Goal: Check status: Check status

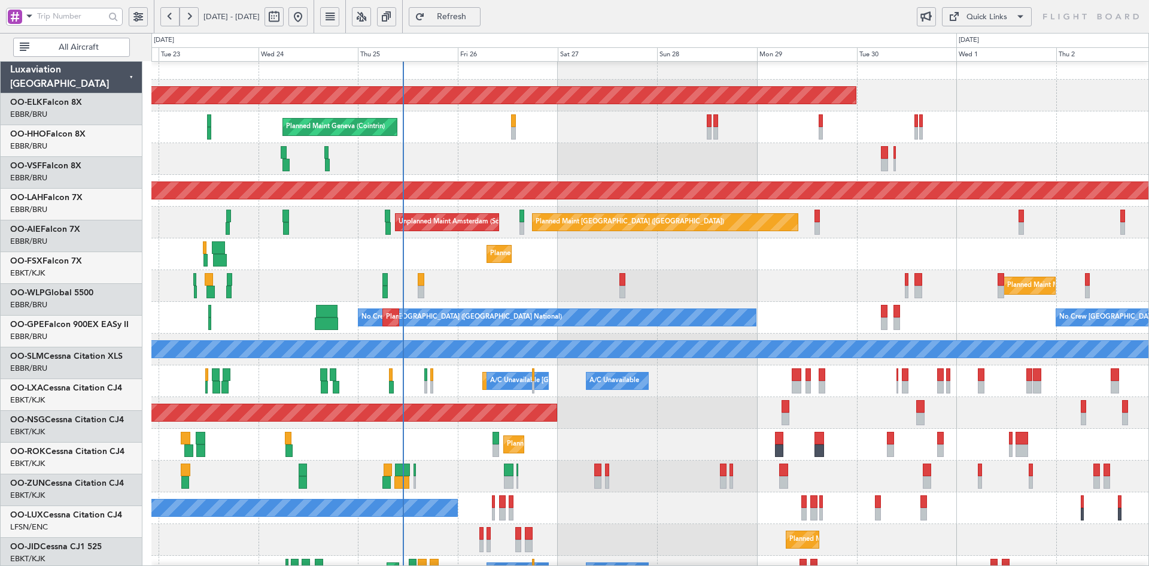
scroll to position [14, 0]
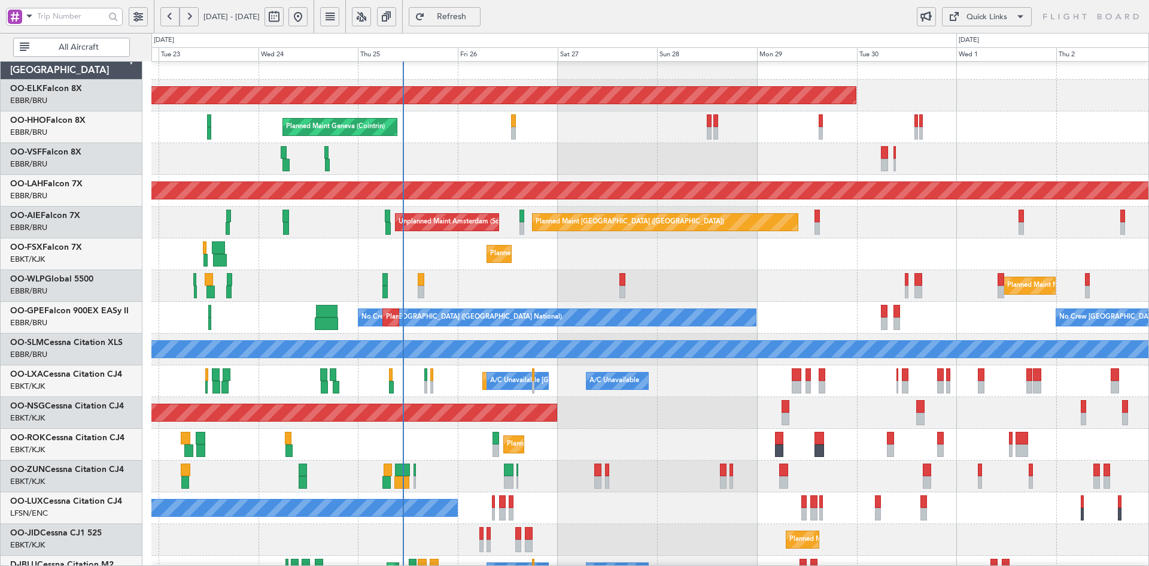
click at [778, 298] on div "Planned Maint Milan (Linate)" at bounding box center [649, 286] width 997 height 32
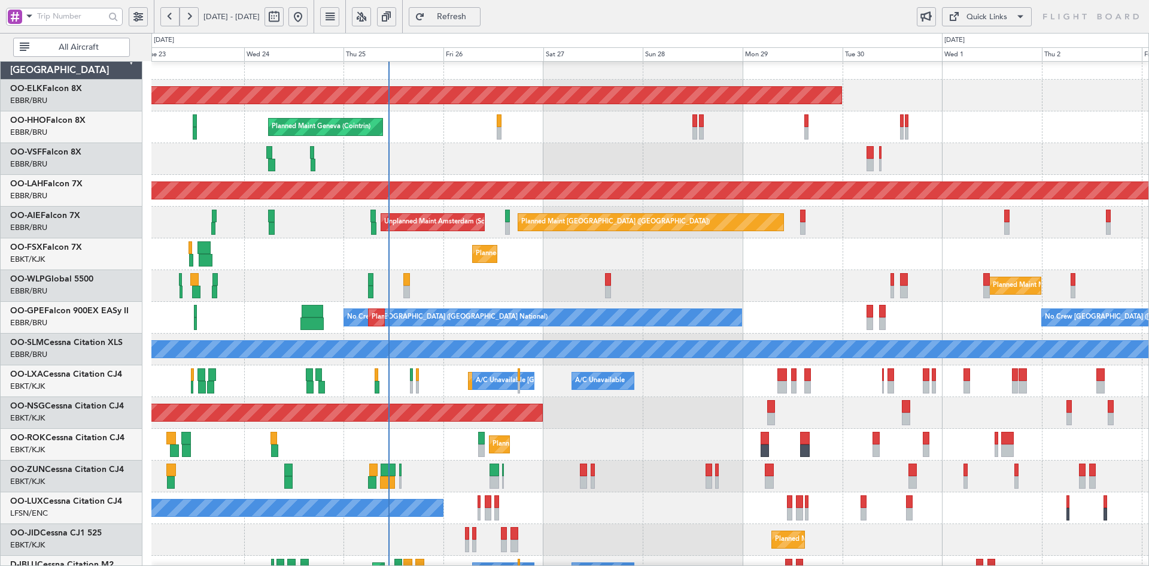
click at [662, 492] on div "No Crew Nancy (Essey)" at bounding box center [649, 508] width 997 height 32
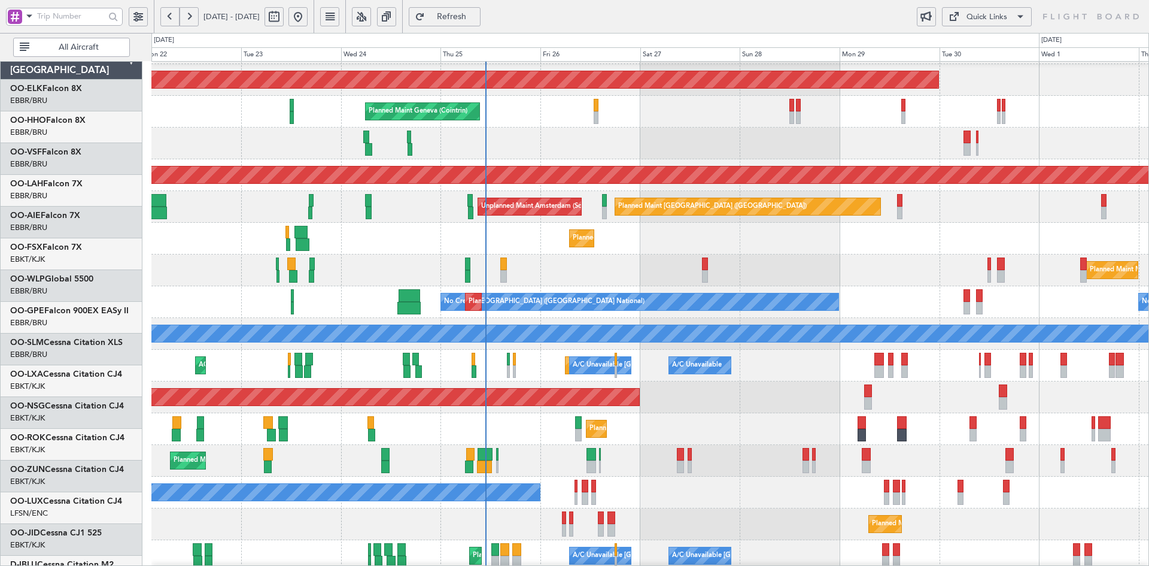
scroll to position [29, 0]
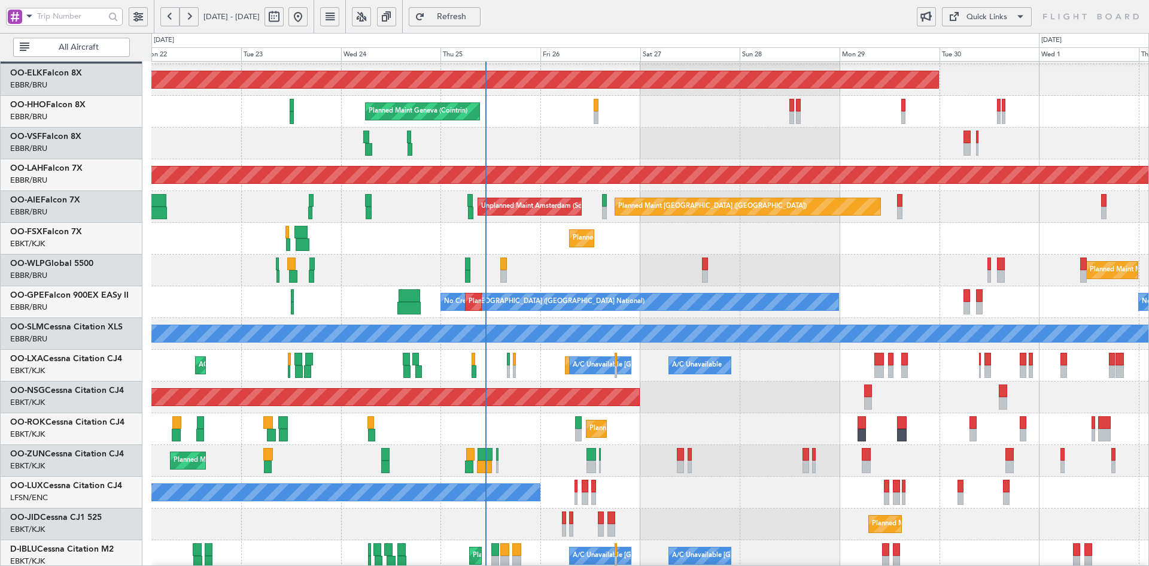
click at [633, 415] on div "Planned Maint Kortrijk-[GEOGRAPHIC_DATA] Planned Maint Geneva ([GEOGRAPHIC_DATA…" at bounding box center [649, 349] width 997 height 635
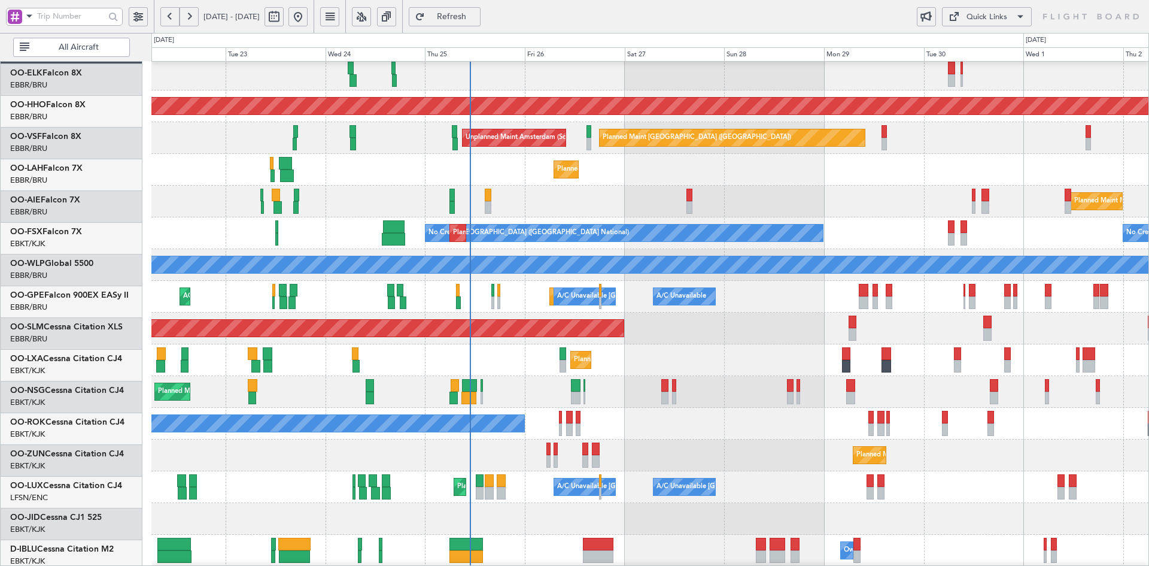
scroll to position [98, 0]
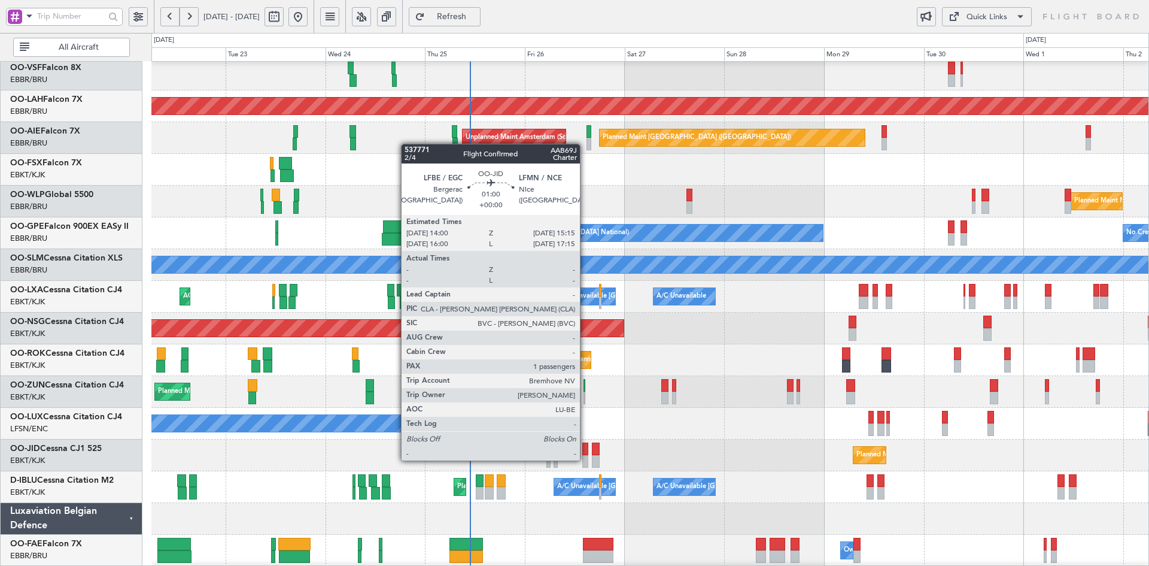
click at [585, 459] on div at bounding box center [584, 461] width 5 height 13
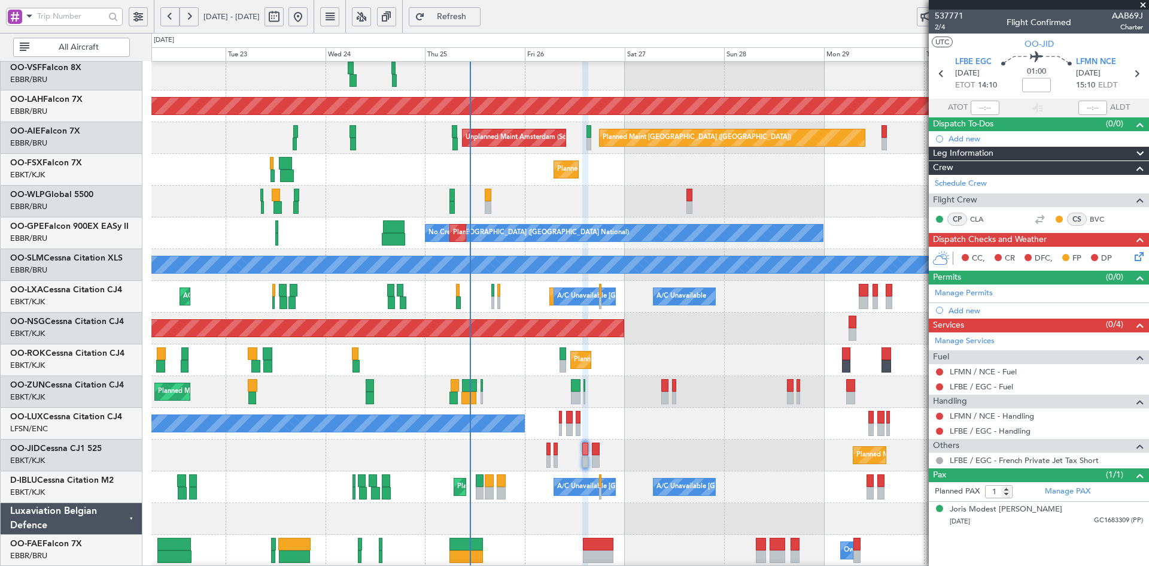
click at [1147, 5] on span at bounding box center [1143, 5] width 12 height 11
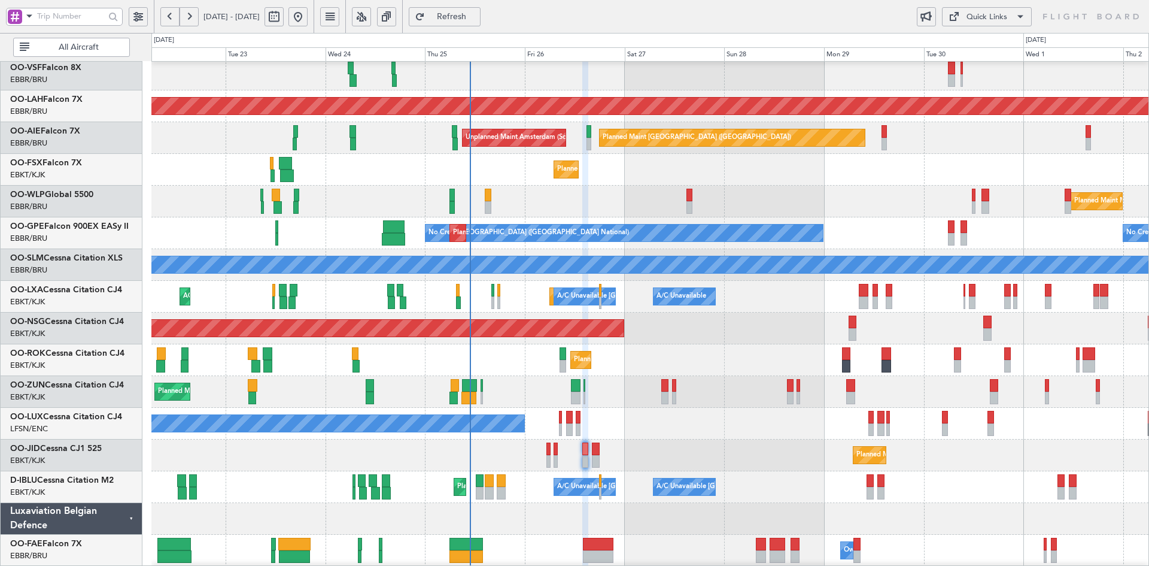
type input "0"
click at [1032, 472] on div "A/C Unavailable [GEOGRAPHIC_DATA]-[GEOGRAPHIC_DATA] [GEOGRAPHIC_DATA] ([GEOGRAP…" at bounding box center [649, 487] width 997 height 32
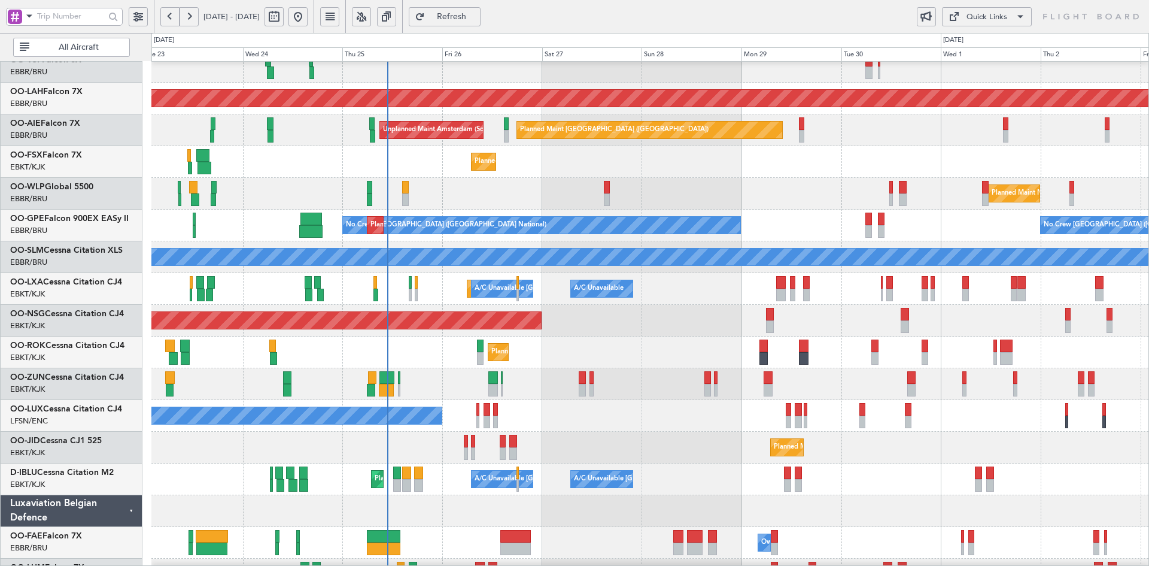
click at [840, 293] on div "A/C Unavailable Planned Maint [GEOGRAPHIC_DATA]-[GEOGRAPHIC_DATA] A/C Unavailab…" at bounding box center [649, 289] width 997 height 32
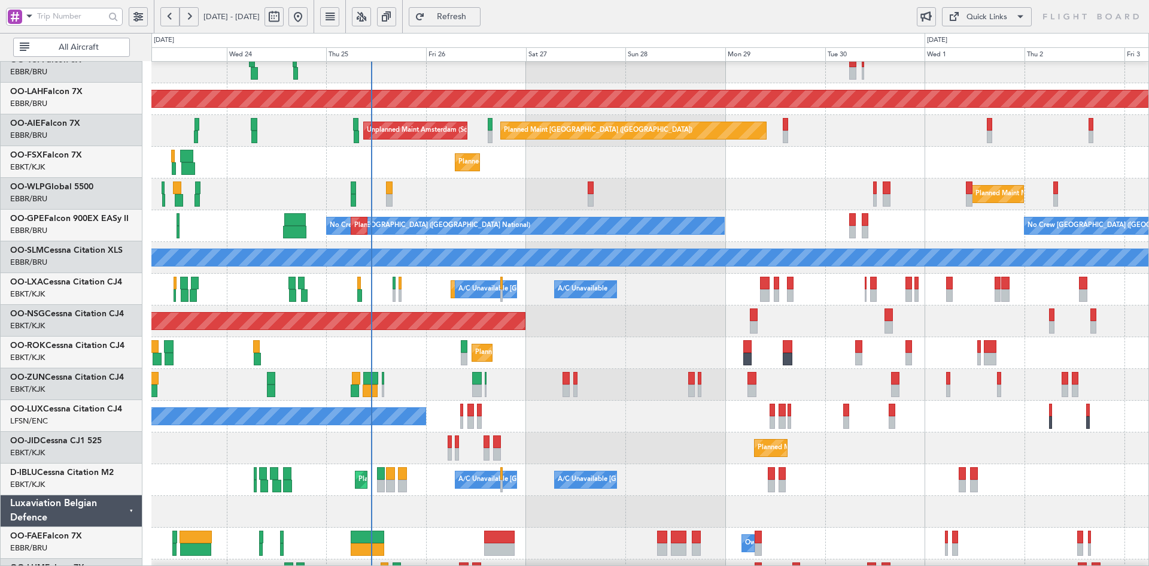
scroll to position [105, 0]
click at [923, 369] on div "Planned Maint Kortrijk-[GEOGRAPHIC_DATA]" at bounding box center [649, 353] width 997 height 32
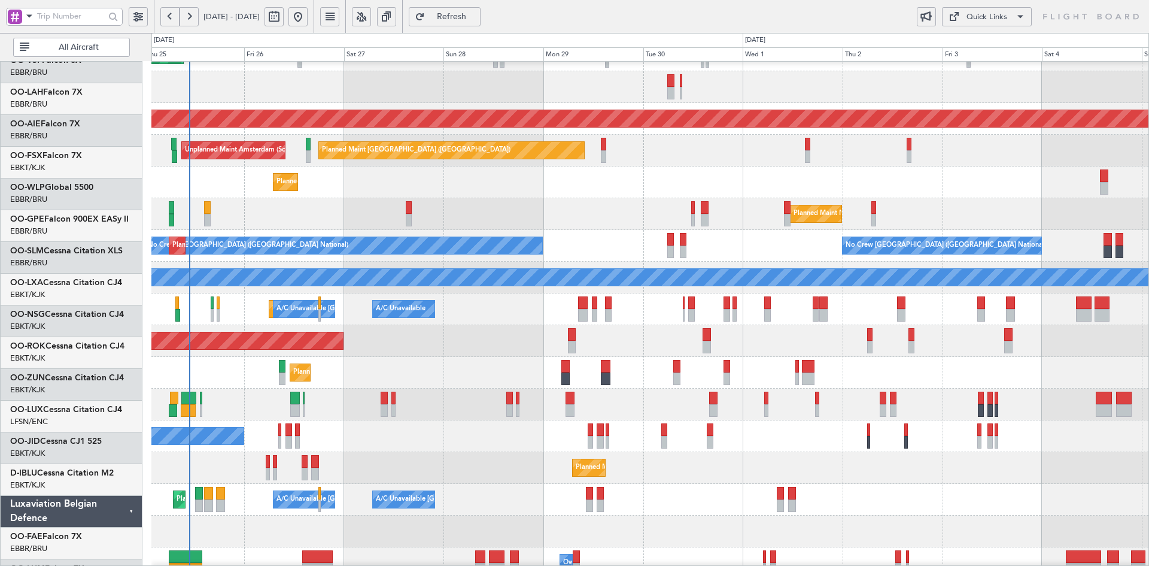
scroll to position [86, 0]
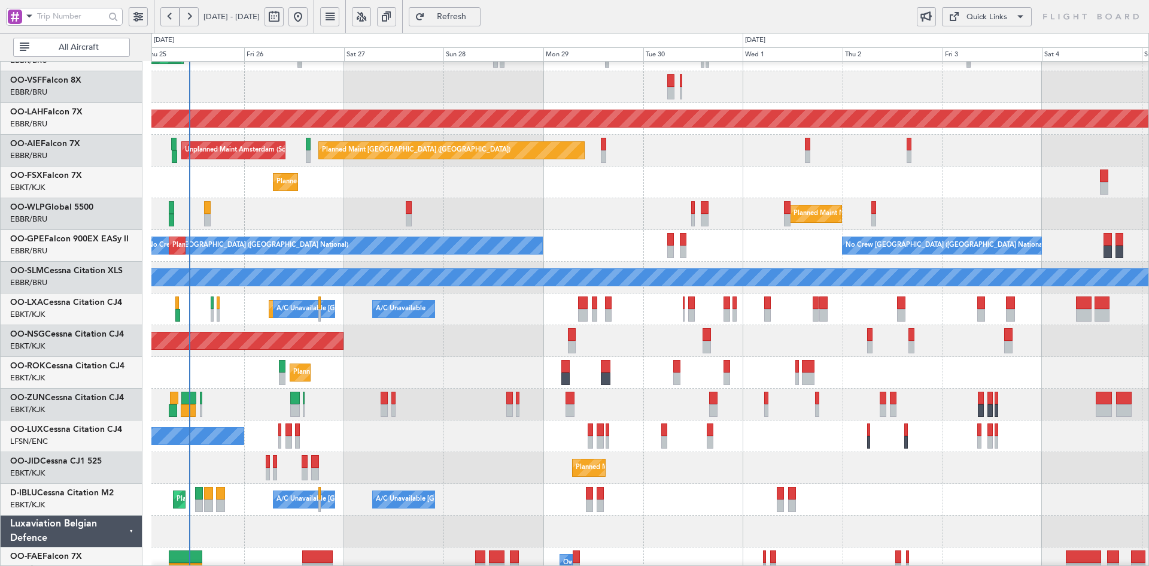
click at [757, 198] on div "Planned Maint Kortrijk-[GEOGRAPHIC_DATA]" at bounding box center [649, 182] width 997 height 32
